Goal: Task Accomplishment & Management: Manage account settings

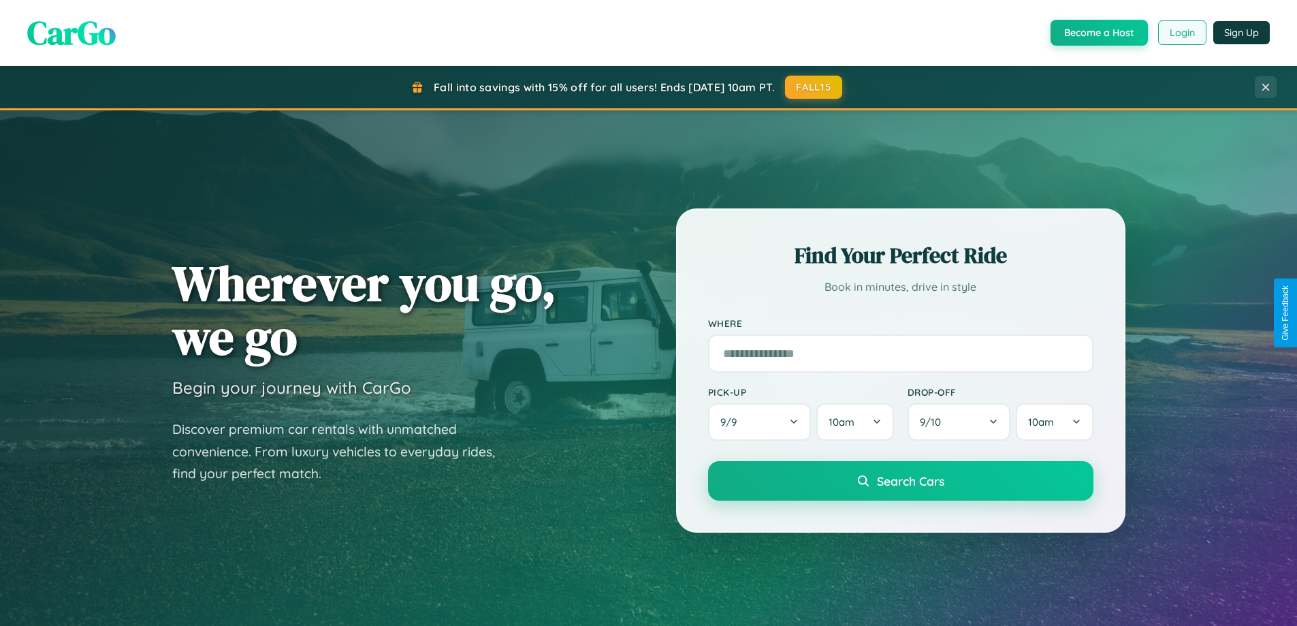
click at [1181, 33] on button "Login" at bounding box center [1182, 32] width 48 height 25
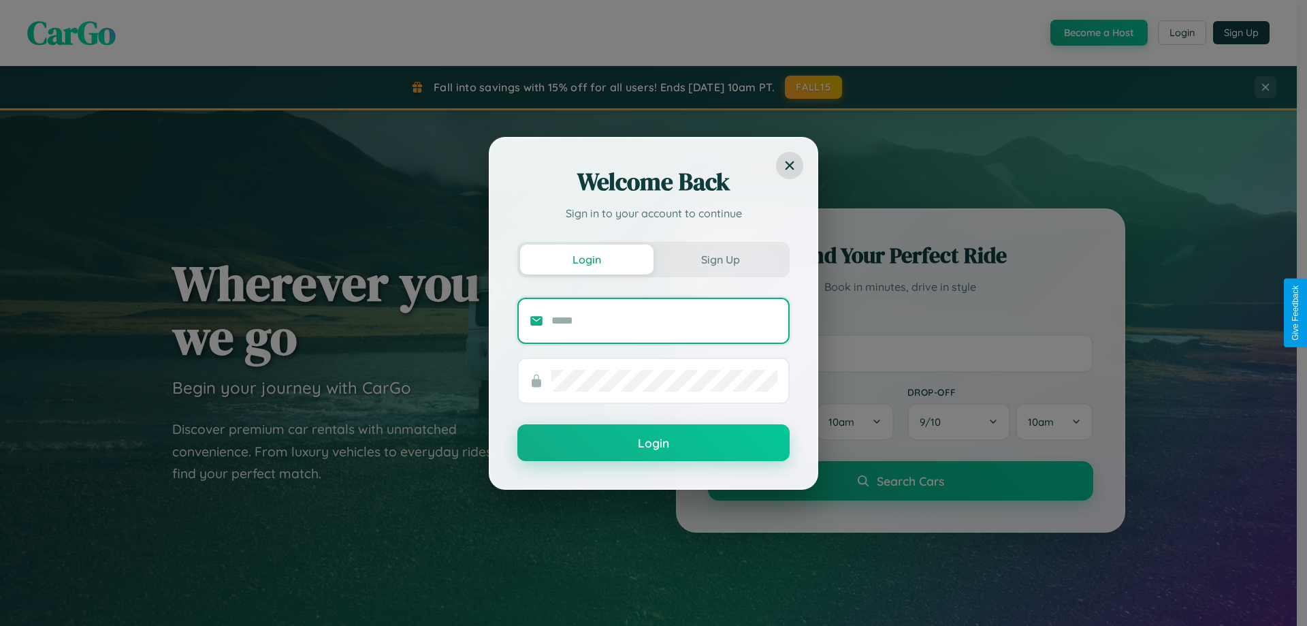
click at [664, 320] on input "text" at bounding box center [664, 321] width 226 height 22
type input "**********"
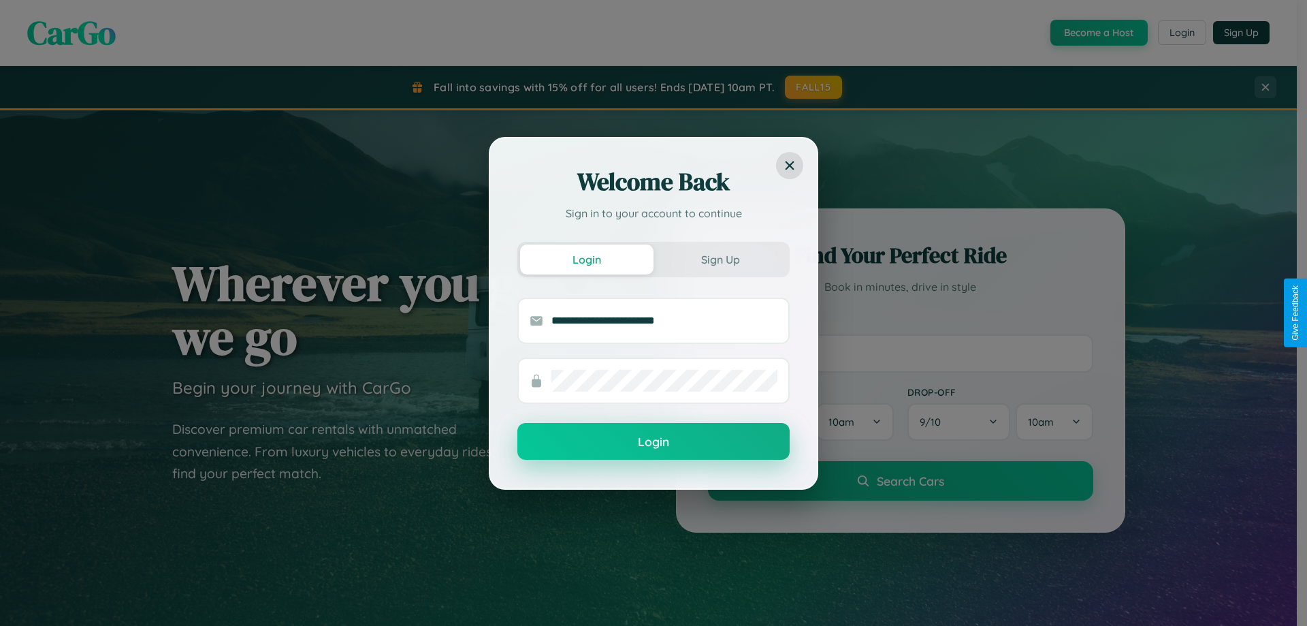
click at [654, 441] on button "Login" at bounding box center [653, 441] width 272 height 37
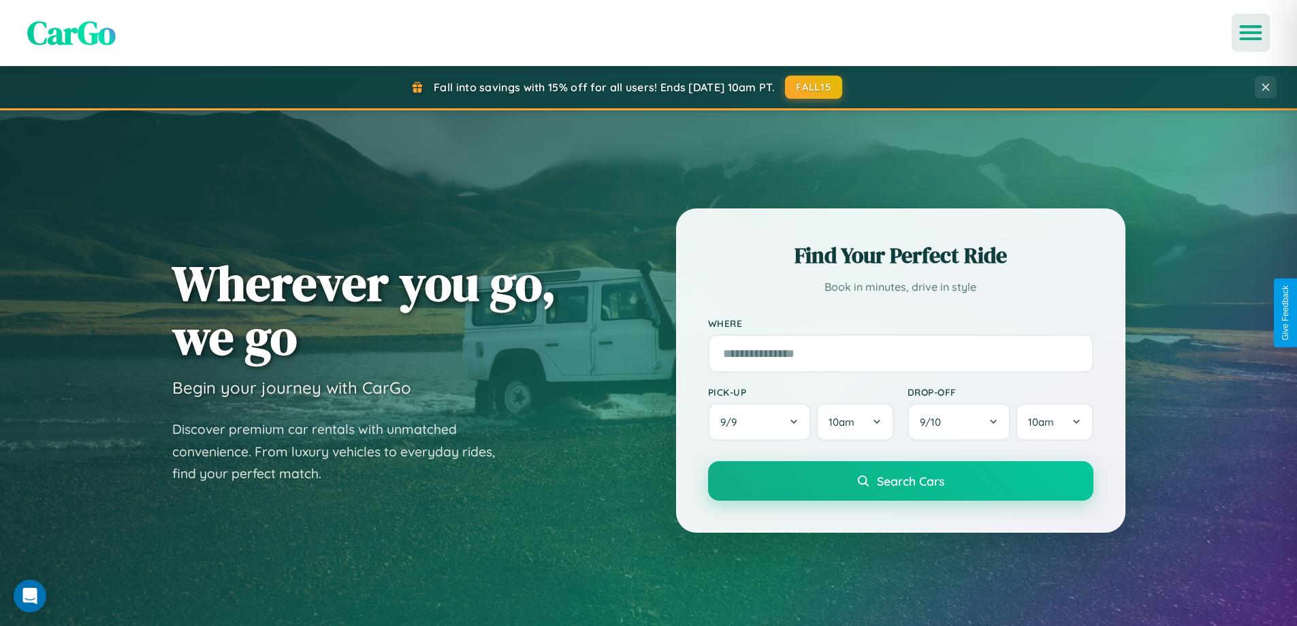
click at [1251, 33] on icon "Open menu" at bounding box center [1251, 33] width 20 height 12
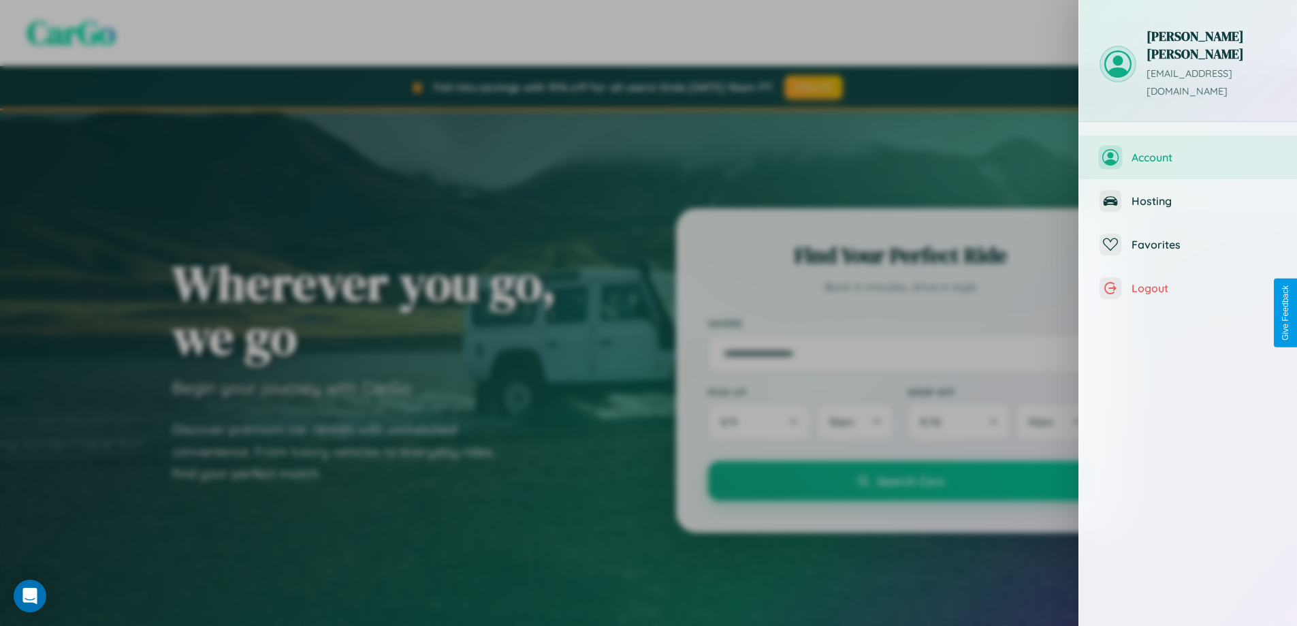
click at [1188, 150] on span "Account" at bounding box center [1203, 157] width 145 height 14
